Goal: Check status

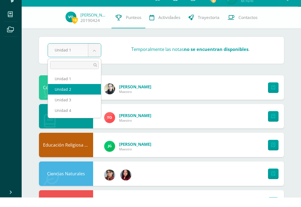
select select "Unidad 2"
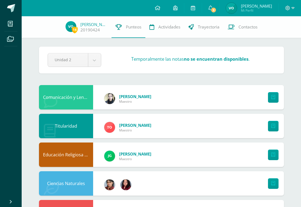
click at [210, 8] on icon at bounding box center [210, 7] width 4 height 5
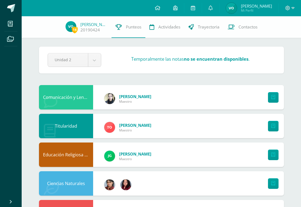
click at [289, 11] on span at bounding box center [289, 8] width 9 height 6
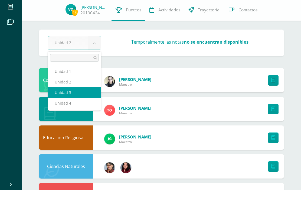
select select "Unidad 3"
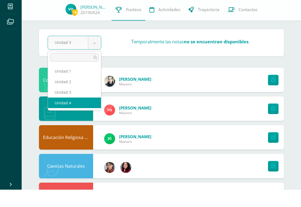
select select "Unidad 4"
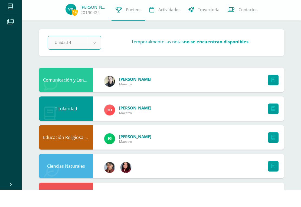
click at [88, 29] on link "20190424" at bounding box center [89, 30] width 19 height 6
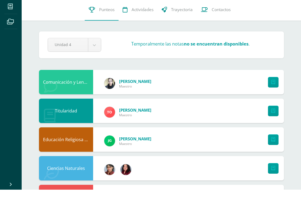
click at [92, 26] on img at bounding box center [97, 26] width 11 height 11
